Goal: Information Seeking & Learning: Learn about a topic

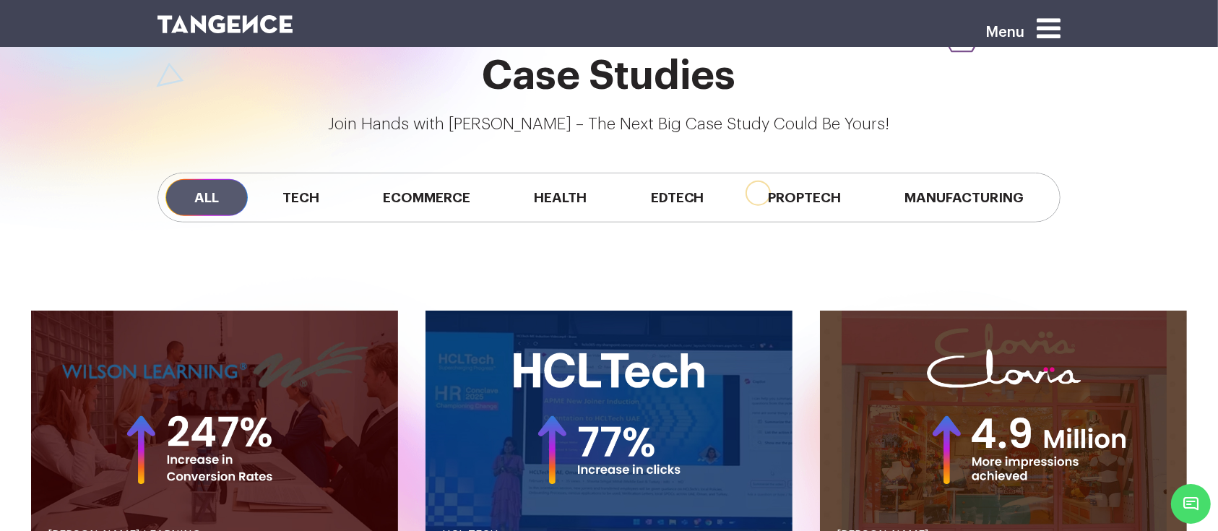
scroll to position [1203, 0]
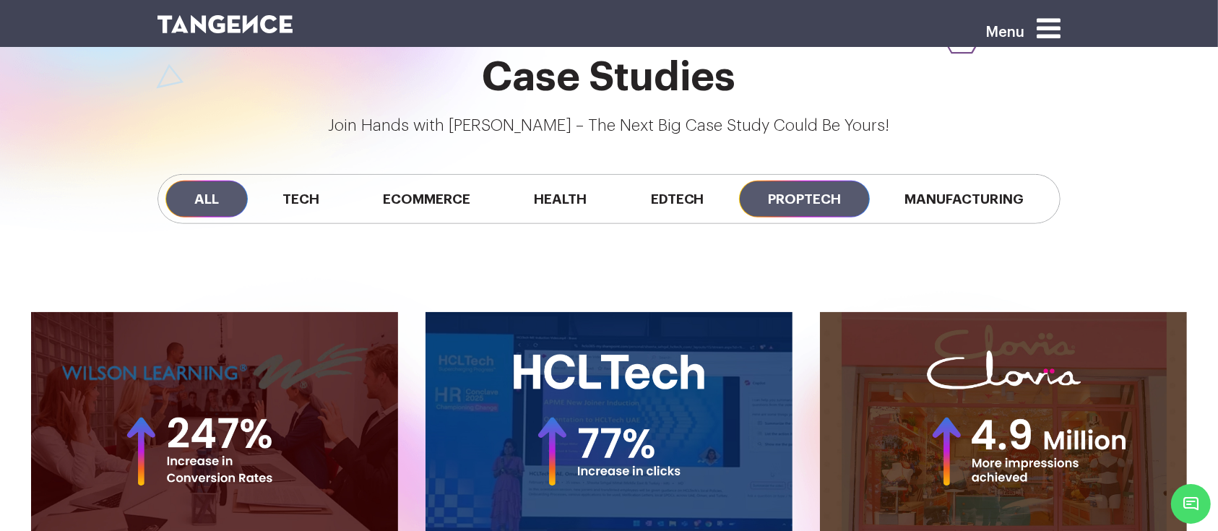
click at [771, 202] on span "Proptech" at bounding box center [804, 199] width 131 height 37
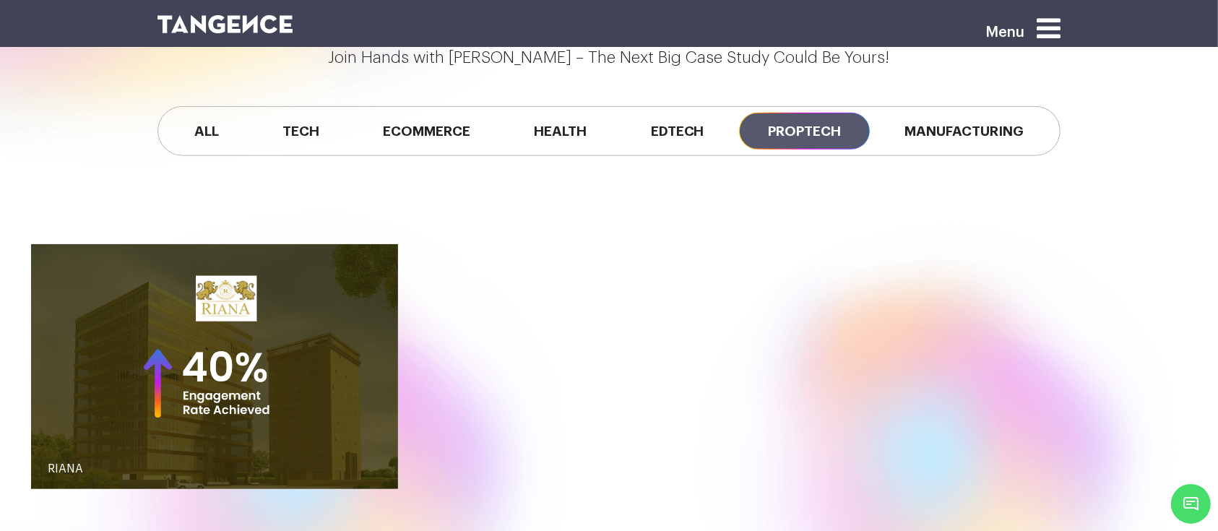
scroll to position [1272, 0]
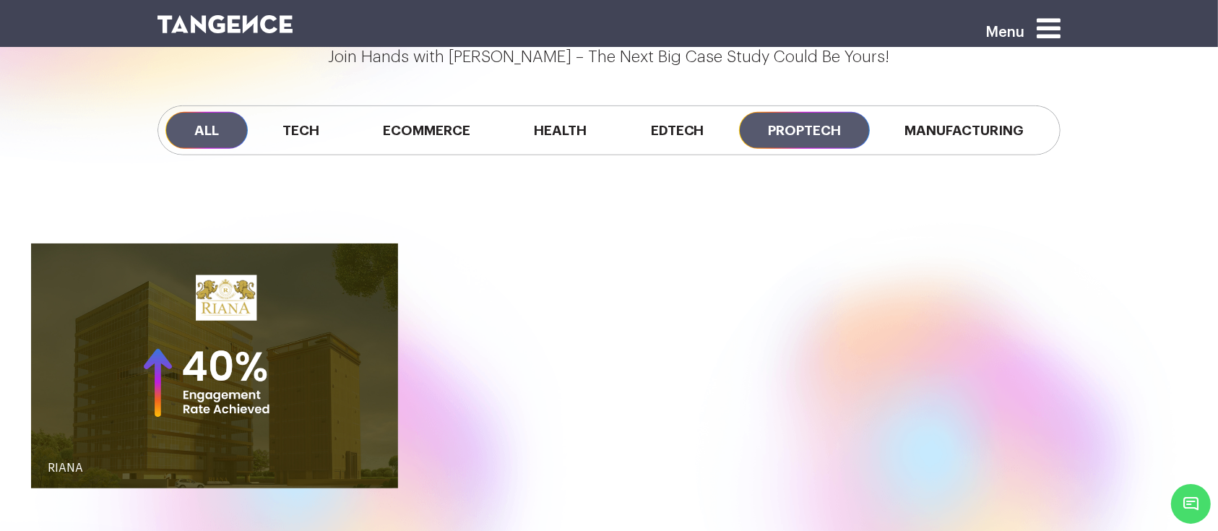
click at [213, 137] on span "All" at bounding box center [206, 130] width 82 height 37
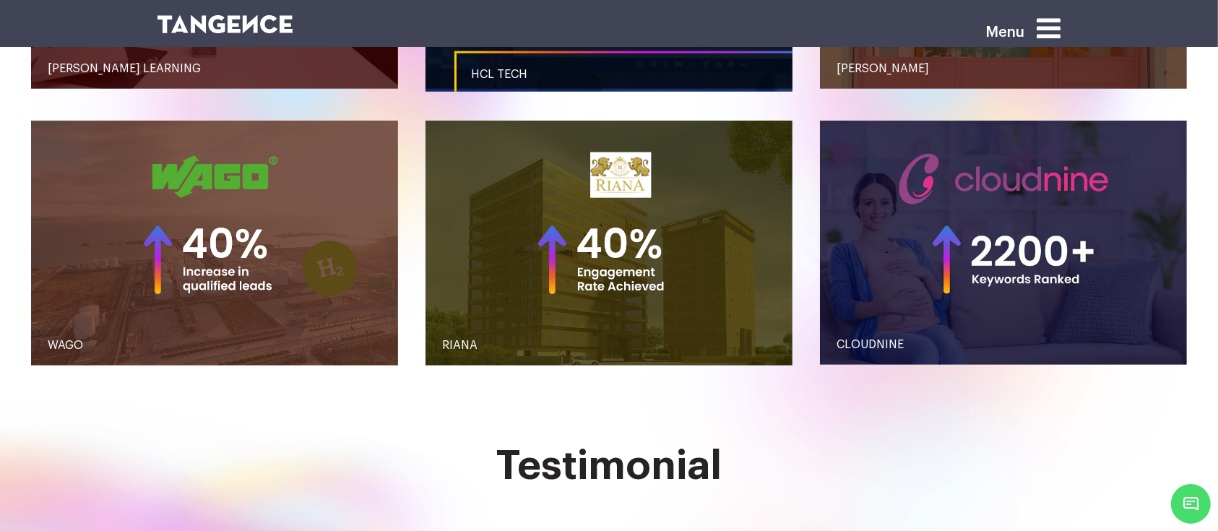
scroll to position [1673, 0]
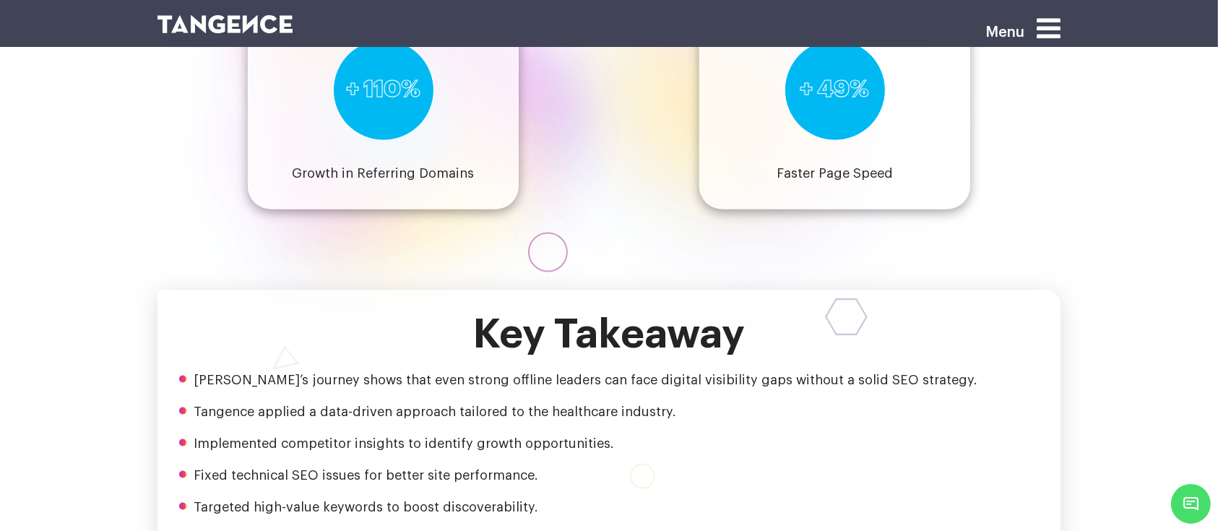
scroll to position [2211, 0]
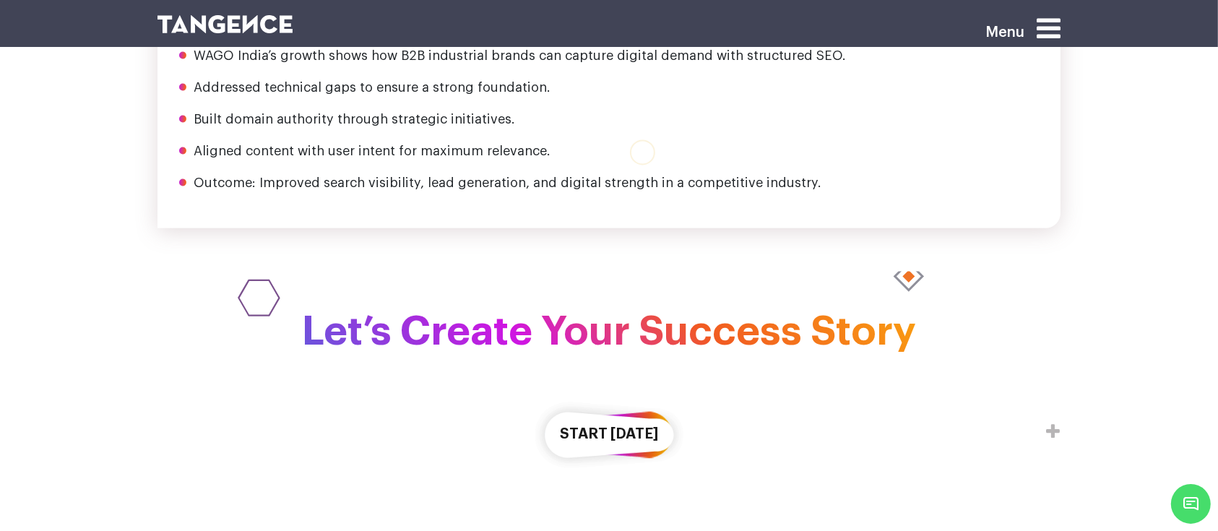
scroll to position [2855, 0]
click at [589, 392] on button "Start [DATE]" at bounding box center [609, 433] width 152 height 83
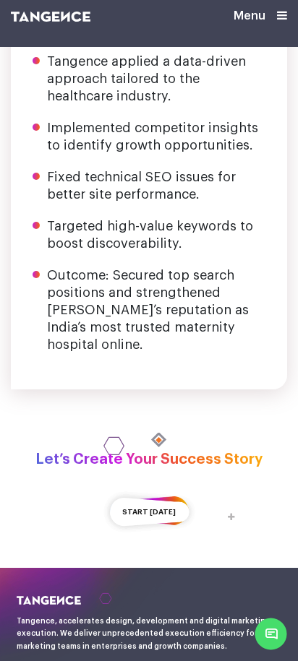
scroll to position [3362, 0]
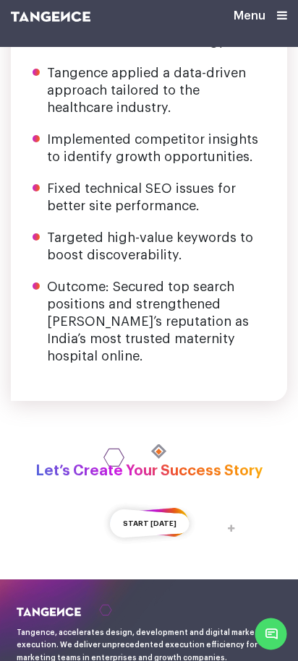
click at [155, 498] on button "Start [DATE]" at bounding box center [149, 524] width 93 height 53
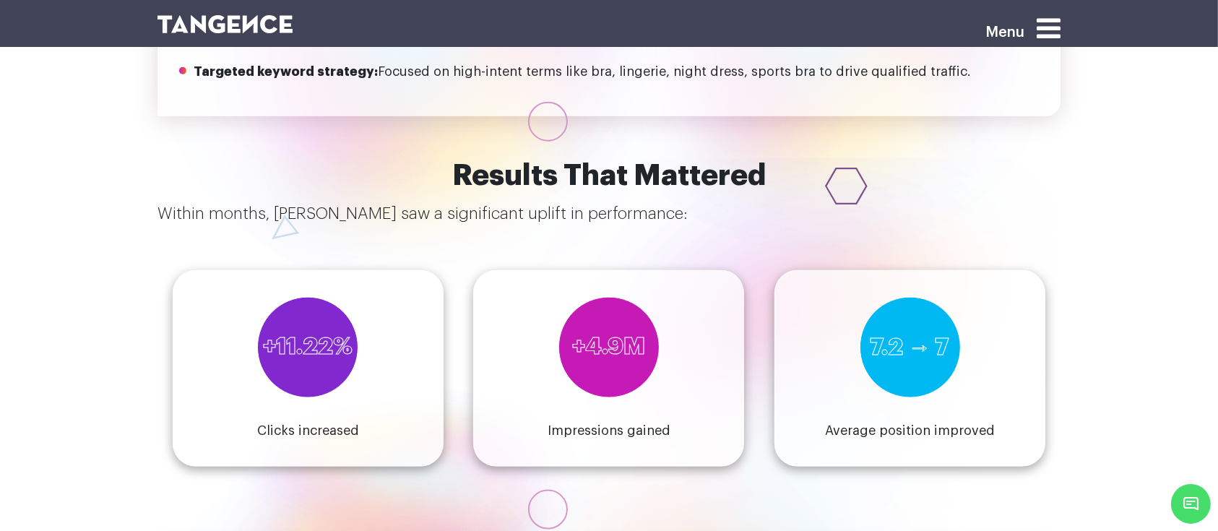
scroll to position [1746, 0]
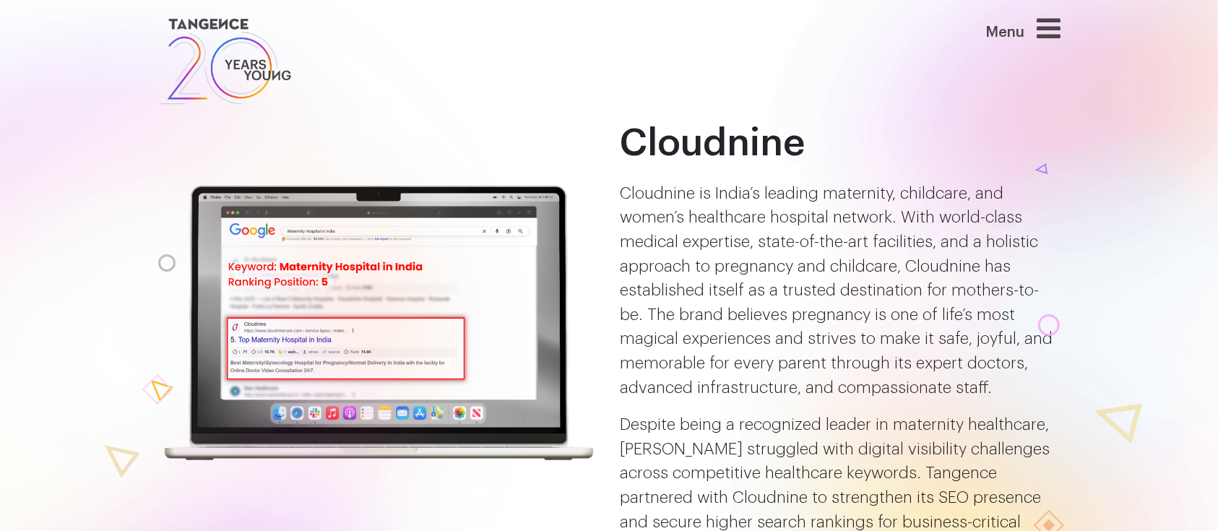
scroll to position [2703, 0]
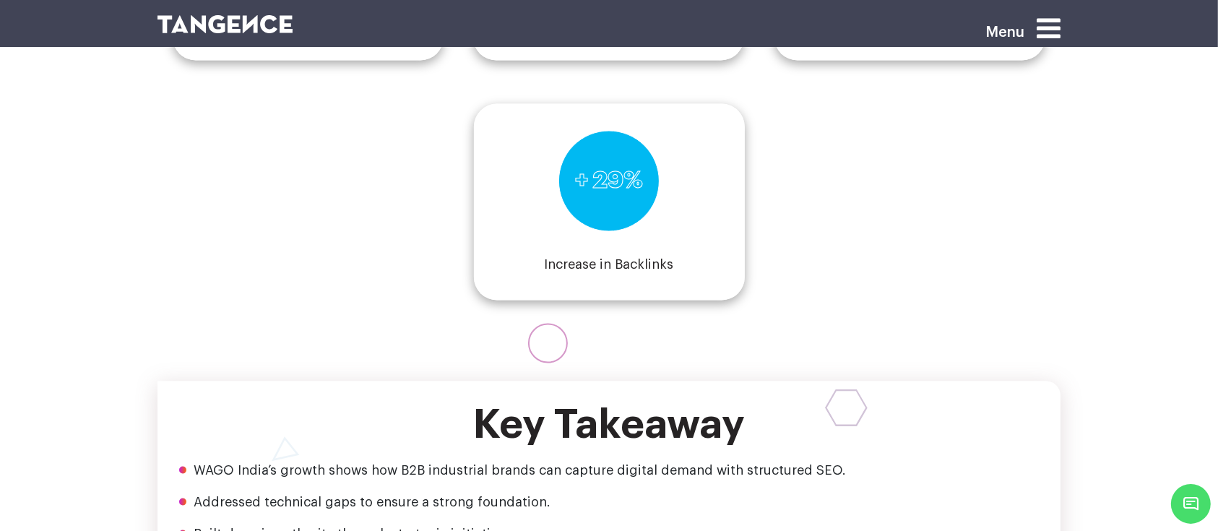
scroll to position [2455, 0]
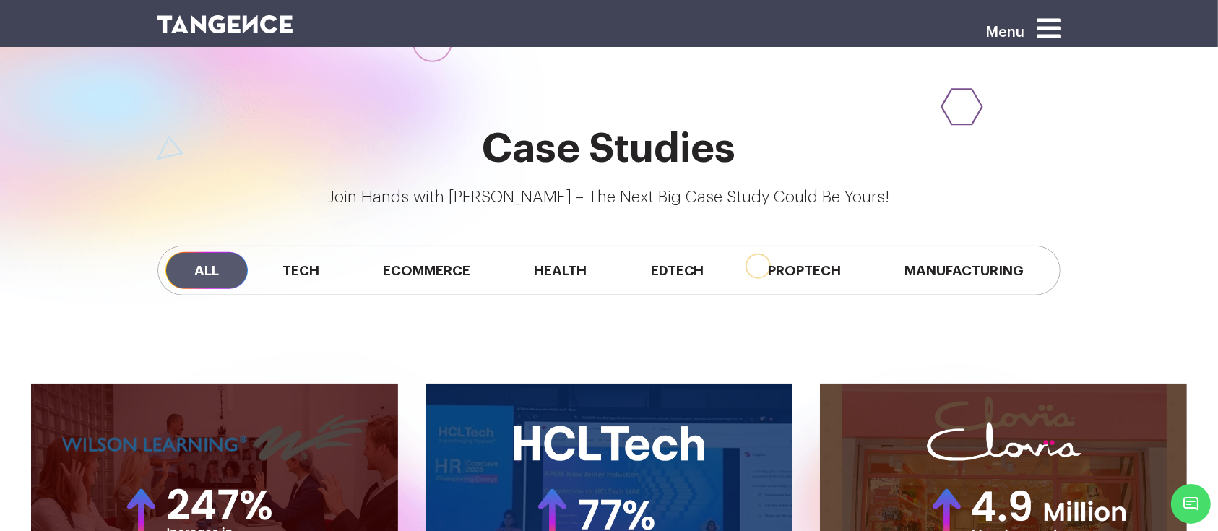
scroll to position [1125, 0]
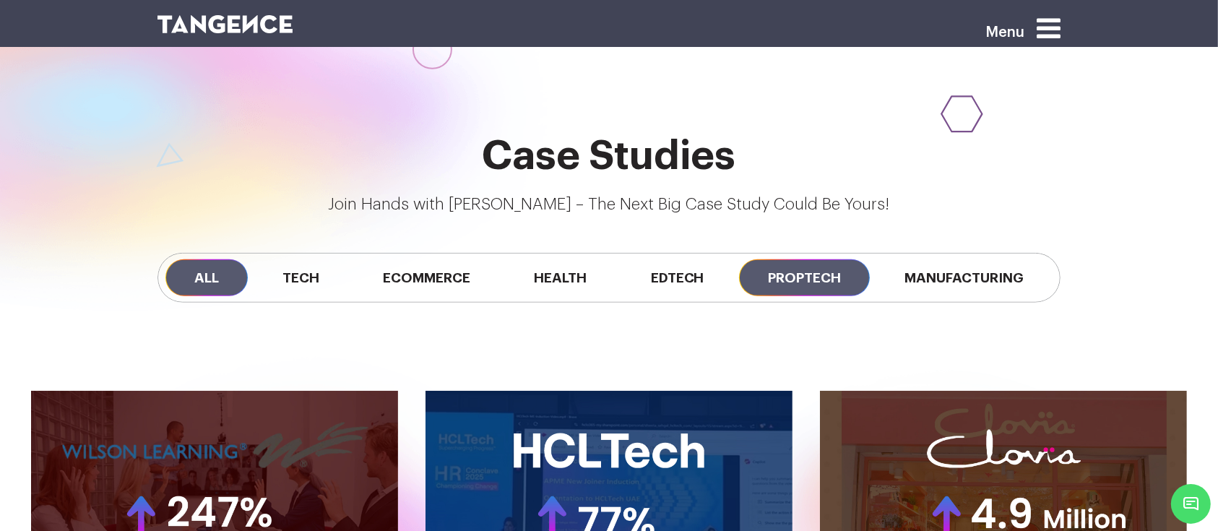
click at [805, 274] on span "Proptech" at bounding box center [804, 277] width 131 height 37
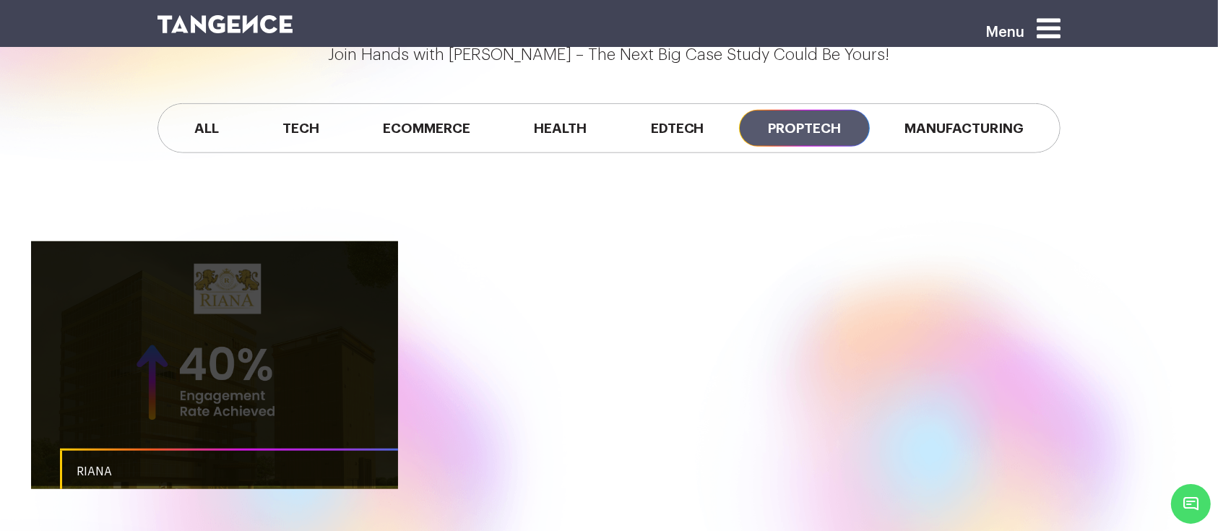
scroll to position [1276, 0]
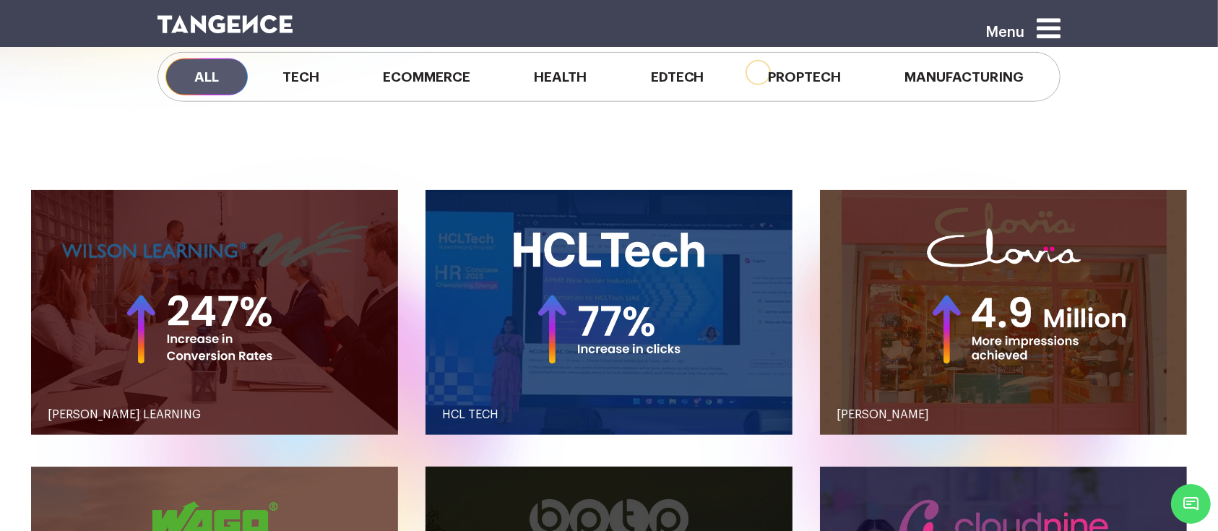
scroll to position [1320, 0]
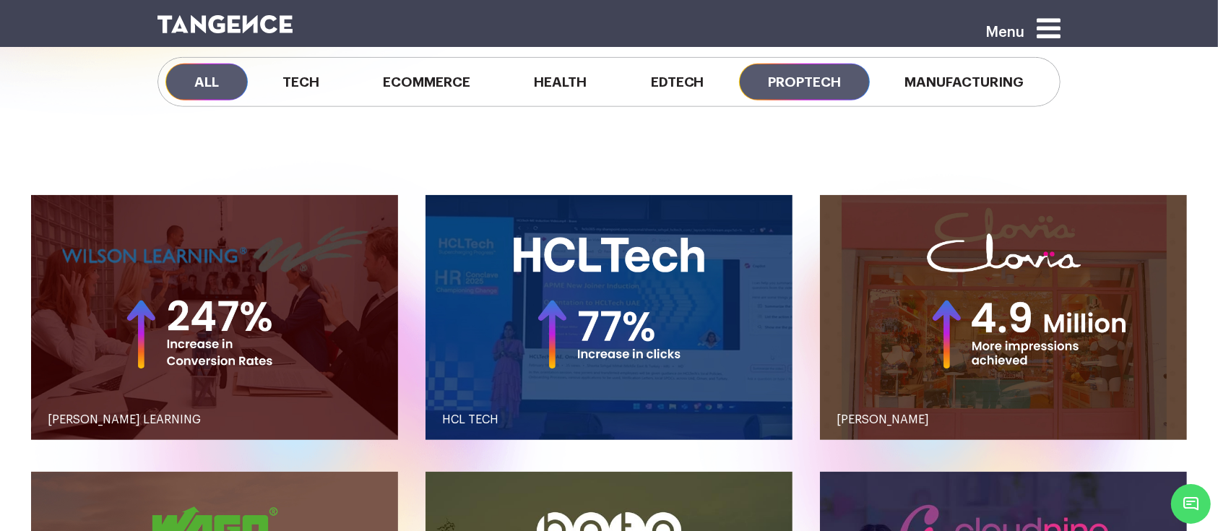
click at [780, 67] on span "Proptech" at bounding box center [804, 82] width 131 height 37
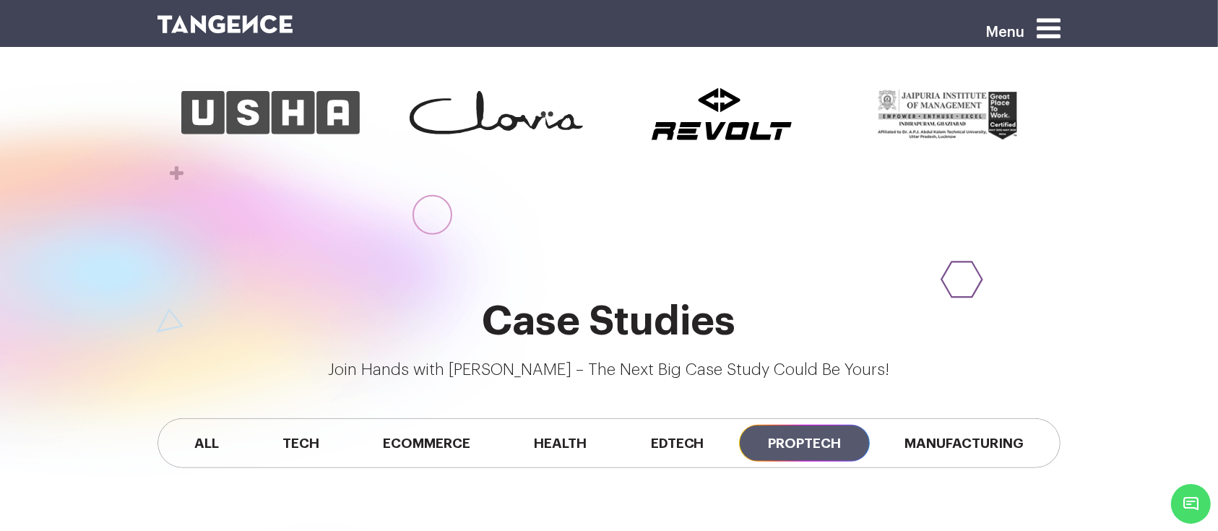
scroll to position [831, 0]
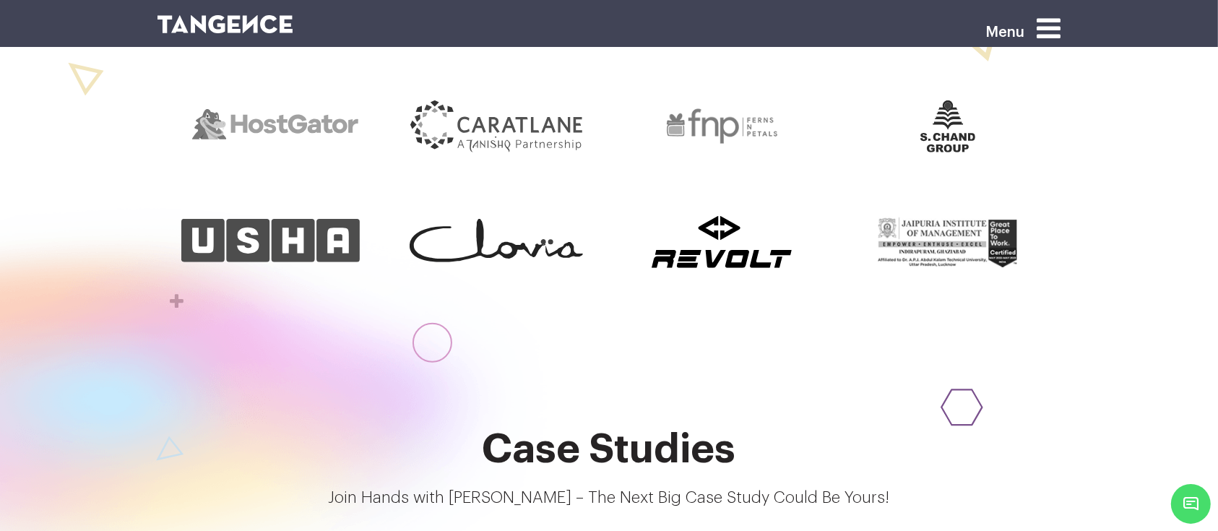
click at [116, 330] on div at bounding box center [117, 435] width 866 height 457
drag, startPoint x: 569, startPoint y: 238, endPoint x: 632, endPoint y: 459, distance: 230.5
click at [632, 459] on h2 "Case Studies" at bounding box center [608, 449] width 903 height 45
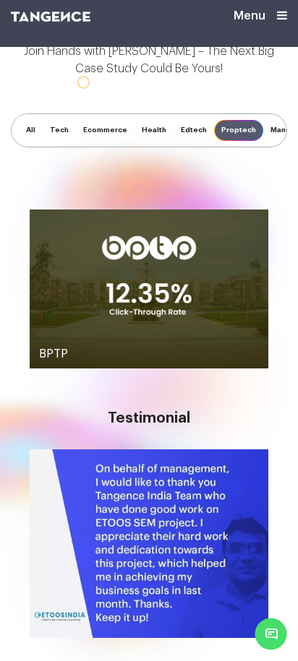
click at [27, 131] on span "All" at bounding box center [31, 130] width 24 height 21
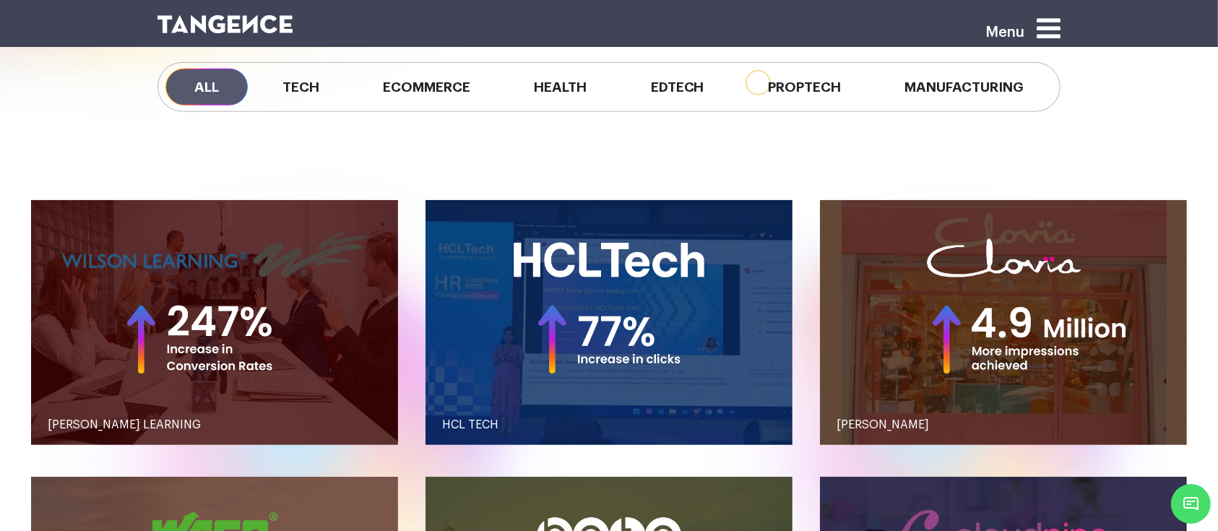
scroll to position [1318, 0]
